Goal: Obtain resource: Download file/media

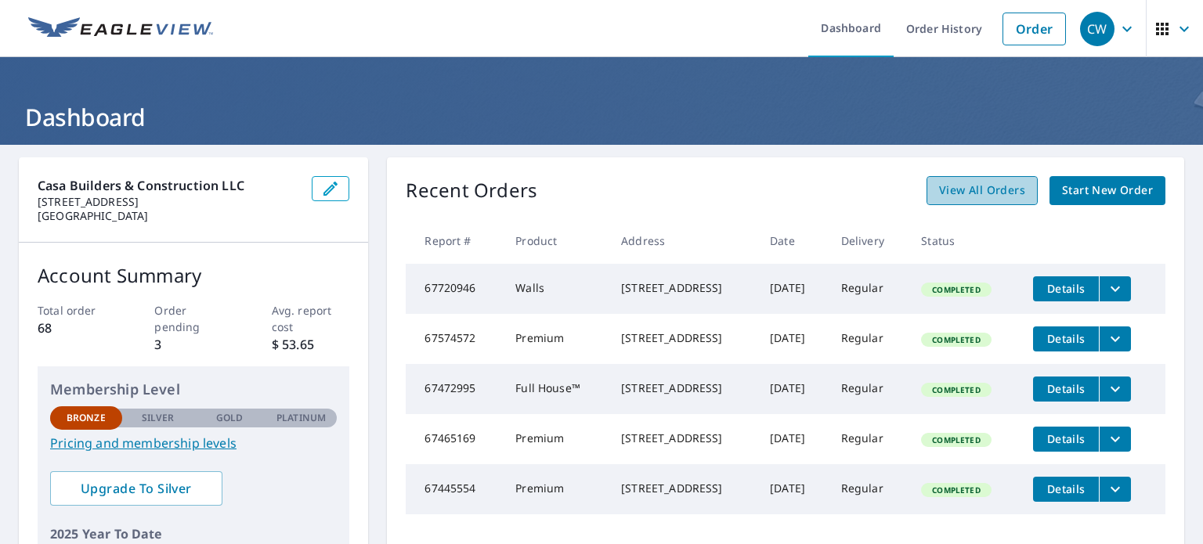
click at [962, 185] on span "View All Orders" at bounding box center [982, 191] width 86 height 20
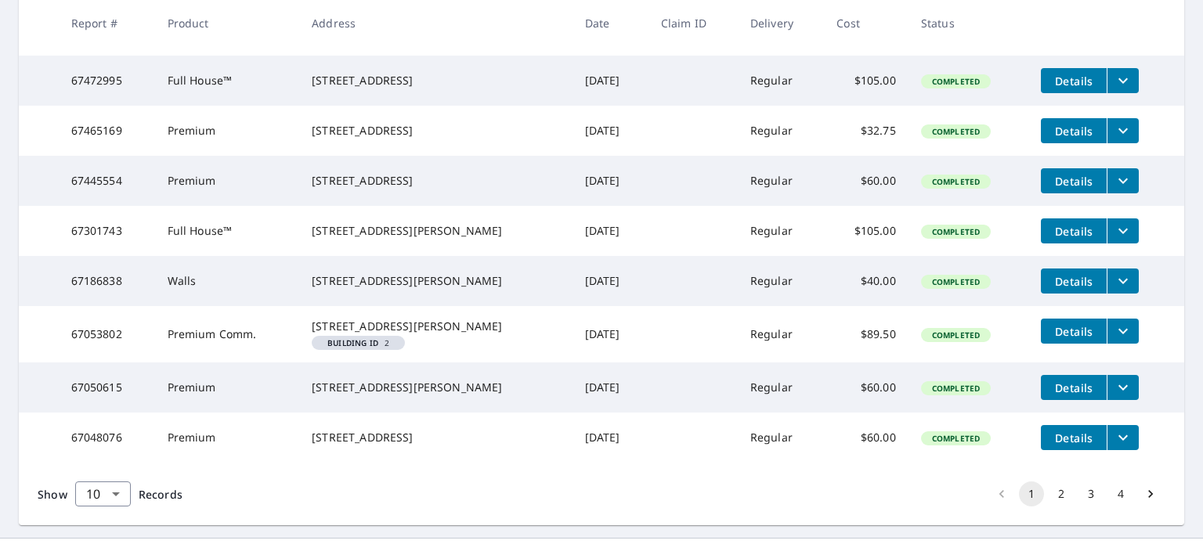
scroll to position [470, 0]
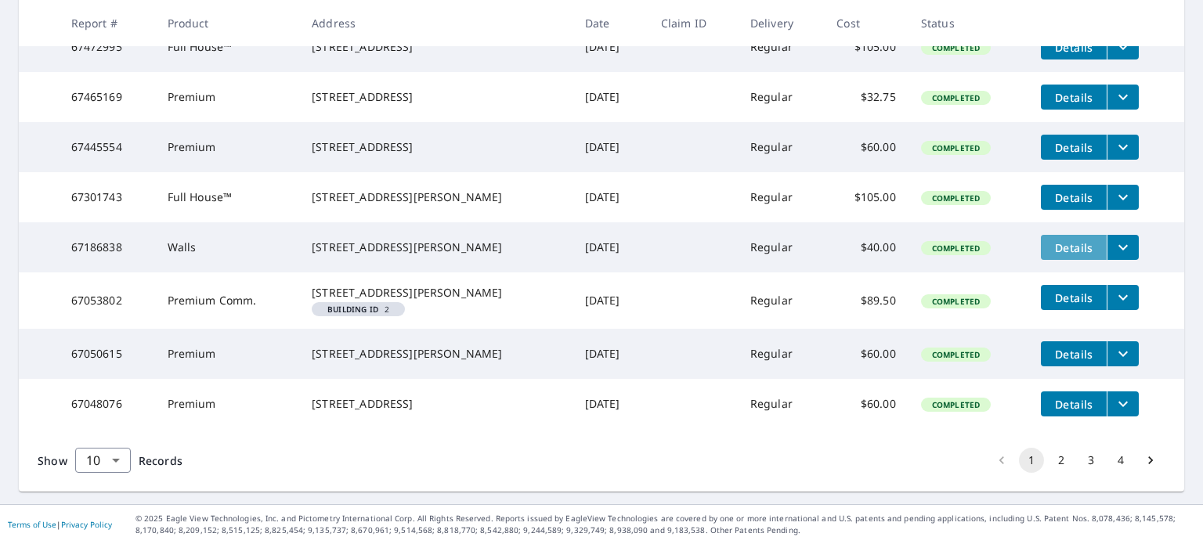
click at [1054, 240] on span "Details" at bounding box center [1073, 247] width 47 height 15
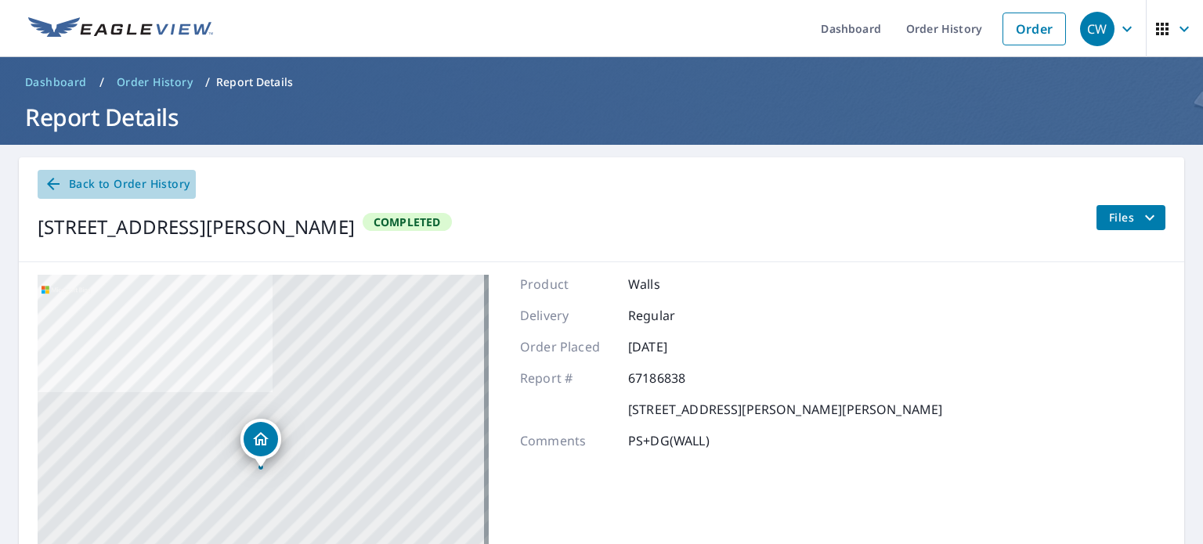
click at [50, 181] on icon at bounding box center [53, 184] width 13 height 13
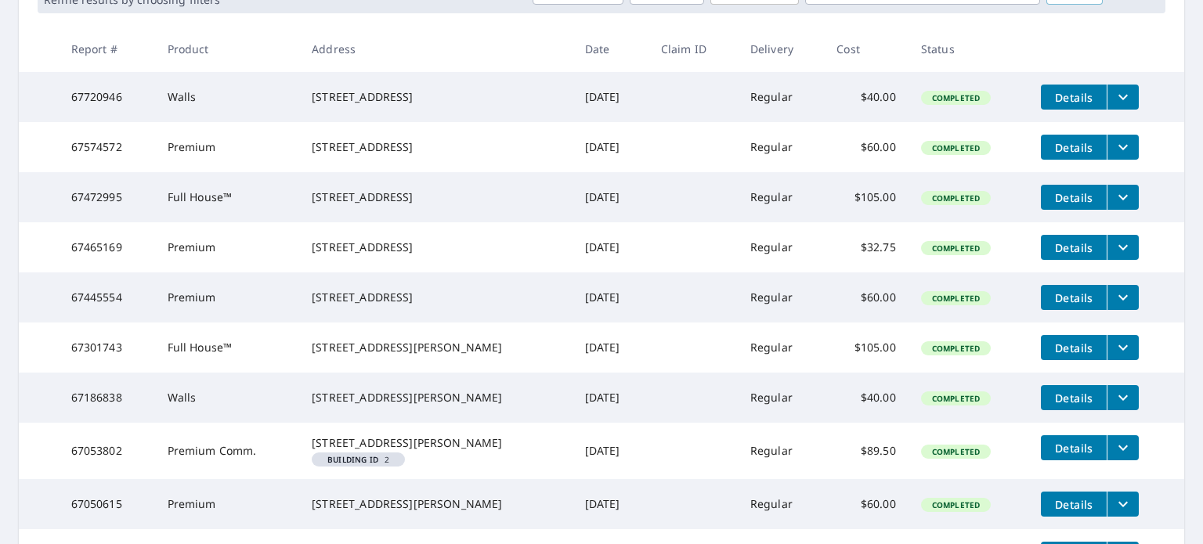
scroll to position [283, 0]
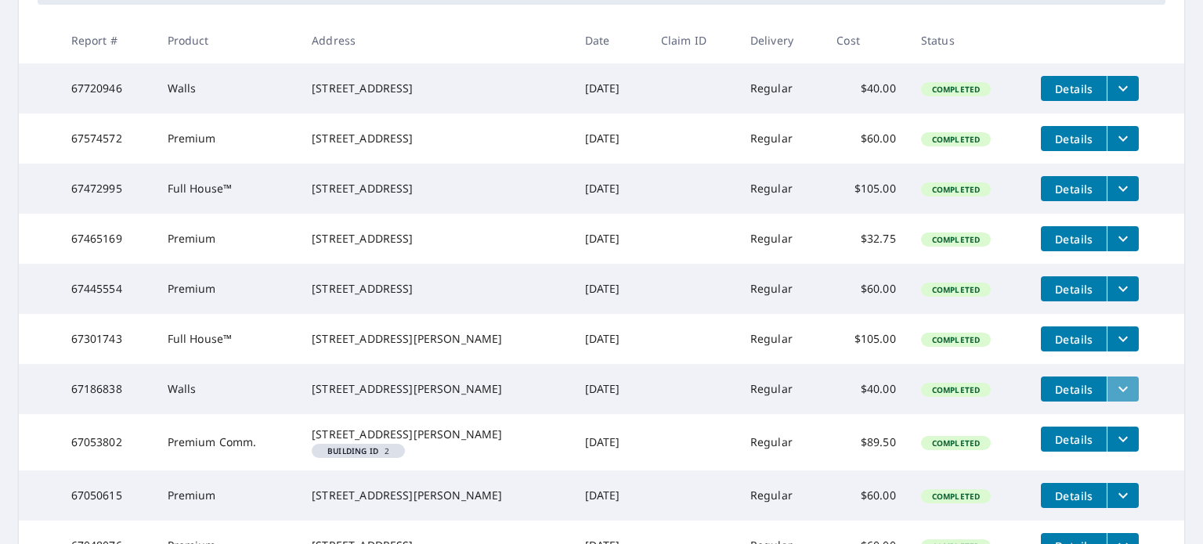
click at [1118, 392] on icon "filesDropdownBtn-67186838" at bounding box center [1122, 389] width 9 height 5
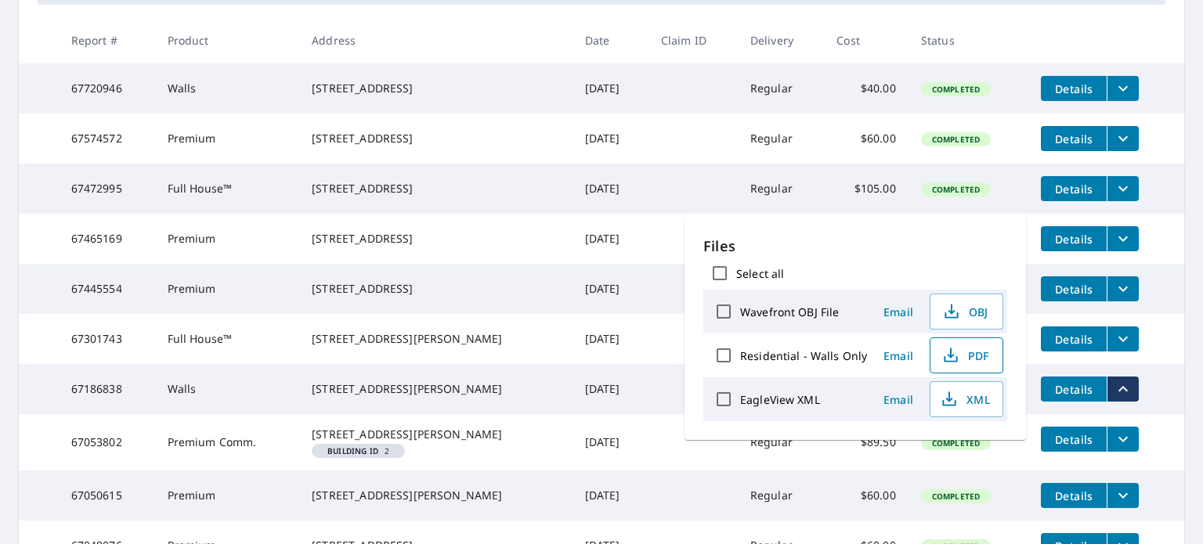
click at [966, 356] on span "PDF" at bounding box center [965, 355] width 50 height 19
